Goal: Task Accomplishment & Management: Use online tool/utility

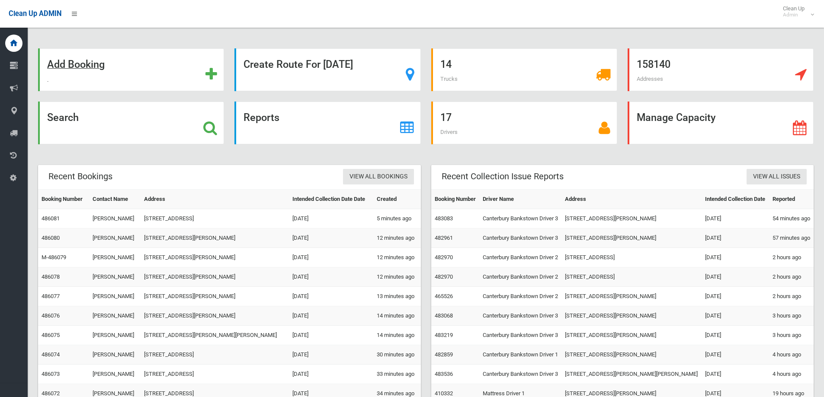
click at [88, 61] on strong "Add Booking" at bounding box center [75, 64] width 57 height 12
click at [57, 123] on strong "Search" at bounding box center [63, 118] width 32 height 12
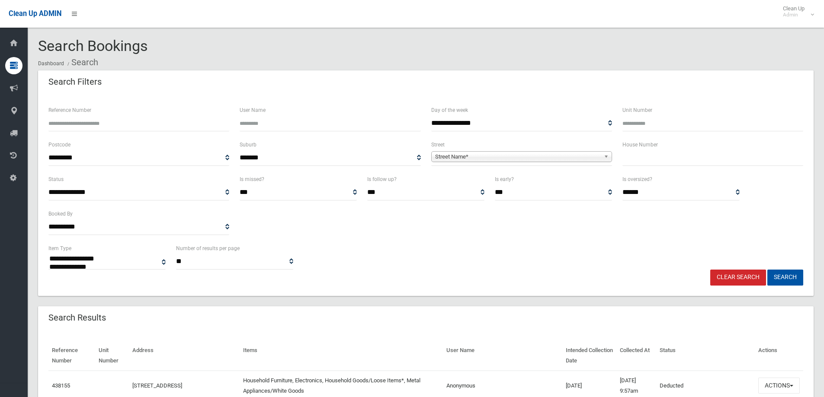
select select
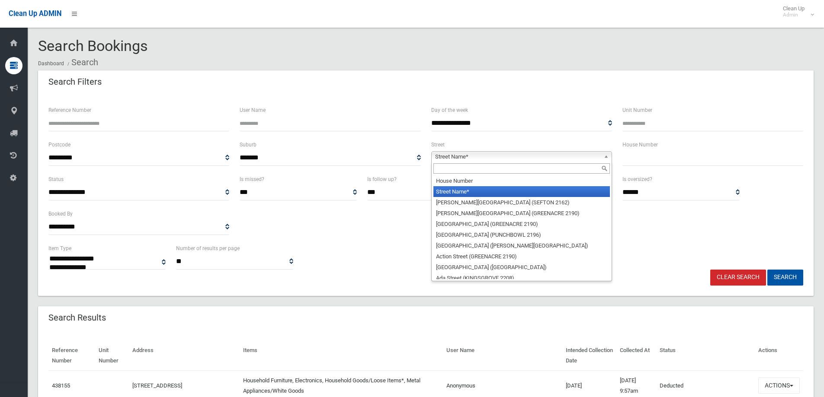
click at [452, 154] on span "Street Name*" at bounding box center [517, 157] width 165 height 10
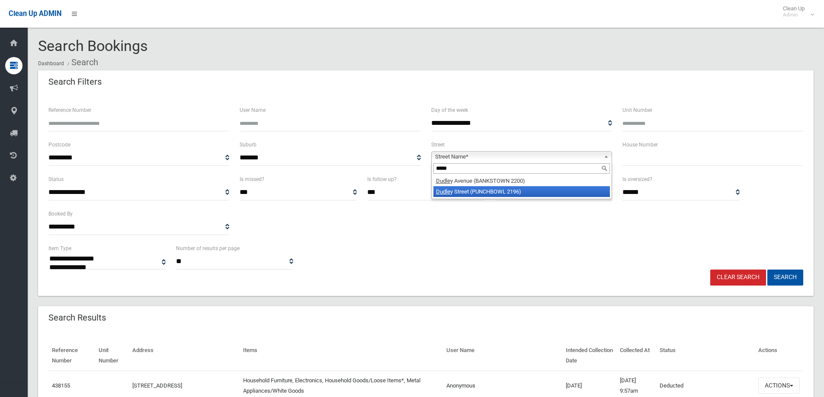
type input "*****"
click at [484, 190] on li "Dudle y Street (PUNCHBOWL 2196)" at bounding box center [521, 191] width 176 height 11
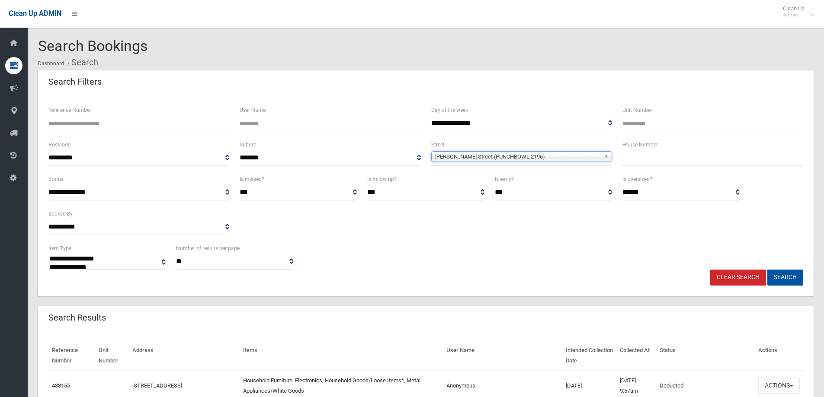
click at [649, 163] on input "text" at bounding box center [712, 158] width 181 height 16
type input "***"
click at [797, 280] on button "Search" at bounding box center [785, 278] width 36 height 16
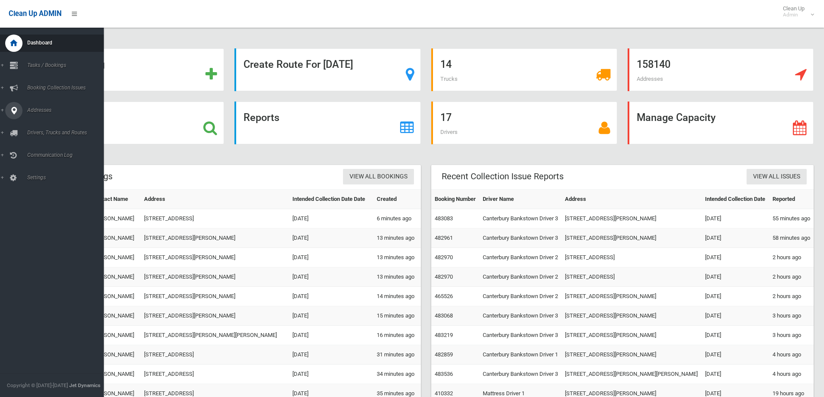
click at [41, 112] on span "Addresses" at bounding box center [68, 110] width 86 height 6
click at [45, 122] on link "All Addresses" at bounding box center [55, 125] width 110 height 12
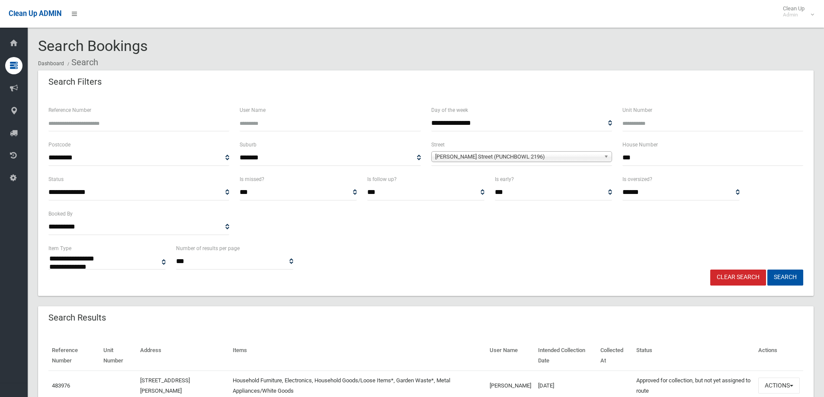
select select
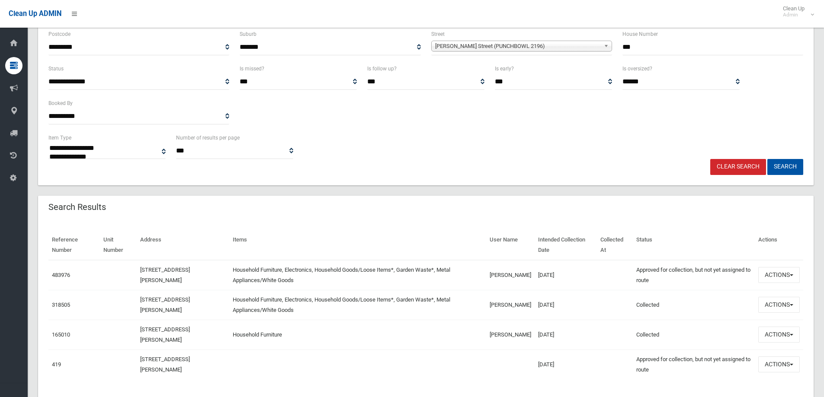
scroll to position [130, 0]
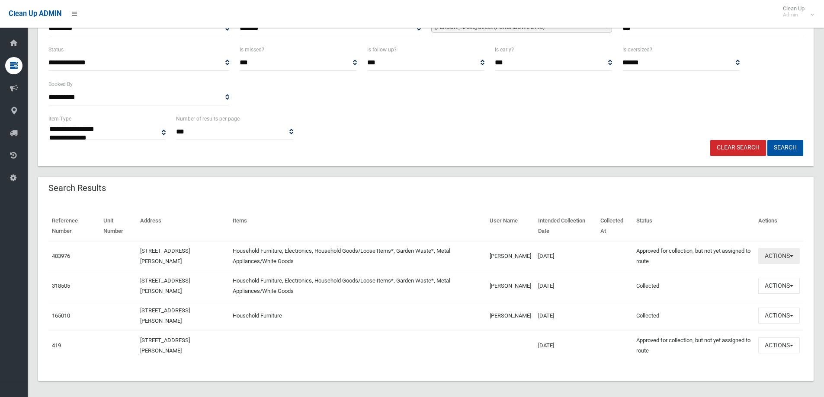
click at [775, 255] on button "Actions" at bounding box center [779, 256] width 42 height 16
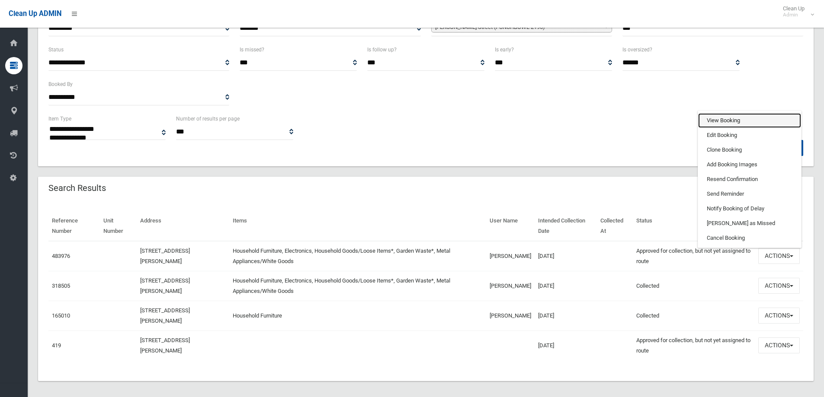
click at [724, 125] on link "View Booking" at bounding box center [749, 120] width 103 height 15
